Goal: Information Seeking & Learning: Learn about a topic

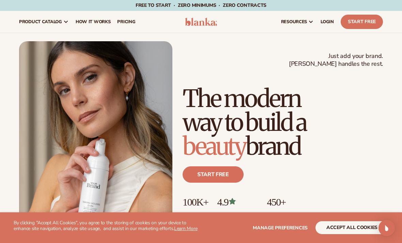
click at [364, 228] on button "accept all cookies" at bounding box center [351, 227] width 73 height 13
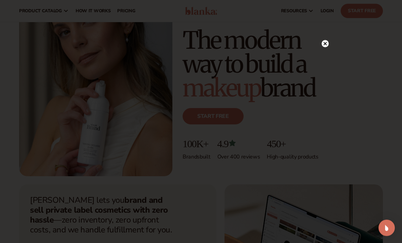
scroll to position [54, 0]
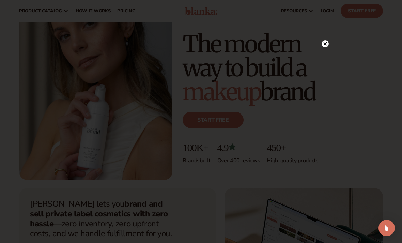
click at [324, 46] on icon at bounding box center [324, 43] width 3 height 3
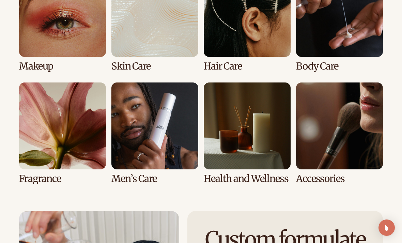
scroll to position [1341, 0]
click at [47, 131] on link "5 / 8" at bounding box center [62, 132] width 87 height 101
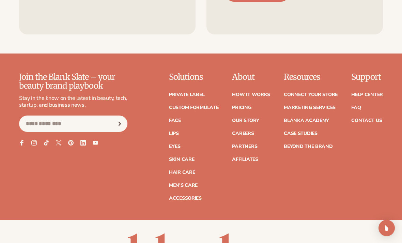
scroll to position [1123, 0]
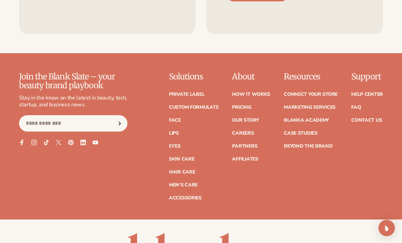
click at [370, 118] on link "Contact Us" at bounding box center [366, 120] width 31 height 5
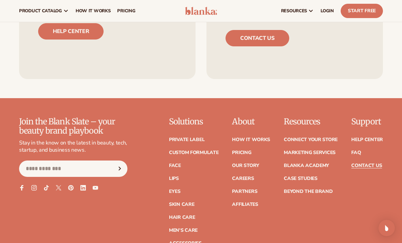
scroll to position [531, 0]
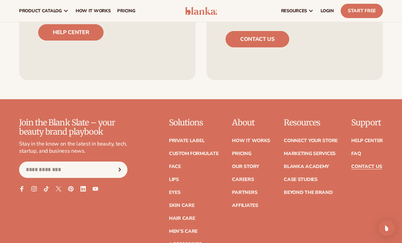
click at [248, 152] on link "Pricing" at bounding box center [241, 153] width 19 height 5
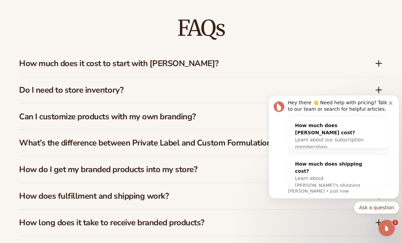
scroll to position [954, 0]
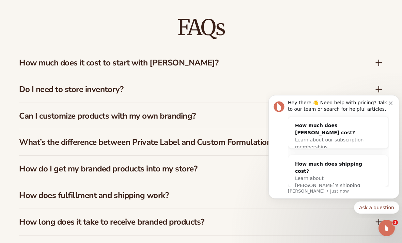
click at [378, 65] on div "How much does it cost to start with [PERSON_NAME]?" at bounding box center [201, 63] width 364 height 26
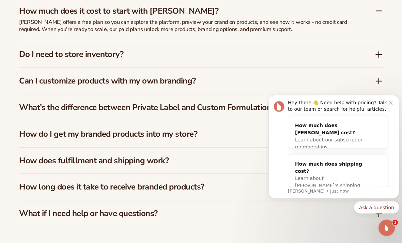
scroll to position [1006, 0]
click at [377, 56] on icon at bounding box center [379, 54] width 8 height 8
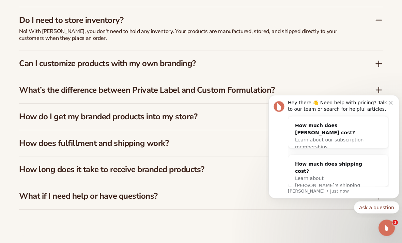
scroll to position [1025, 0]
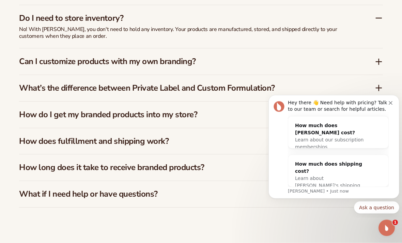
click at [376, 61] on icon at bounding box center [379, 62] width 8 height 8
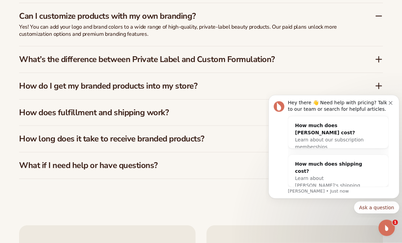
scroll to position [1054, 0]
click at [376, 84] on icon at bounding box center [379, 85] width 8 height 8
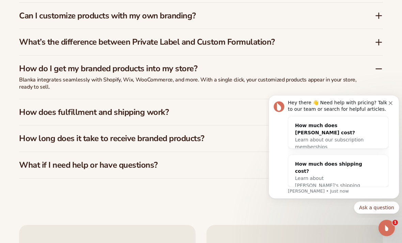
click at [376, 47] on div "What’s the difference between Private Label and Custom Formulation?" at bounding box center [201, 42] width 364 height 26
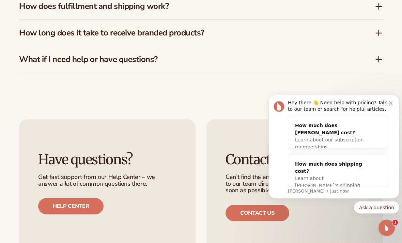
scroll to position [1168, 0]
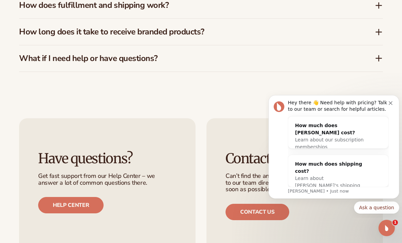
click at [373, 30] on div "How long does it take to receive branded products?" at bounding box center [196, 32] width 355 height 10
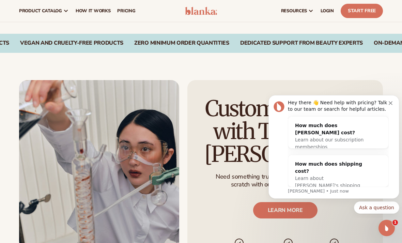
scroll to position [662, 0]
